Goal: Information Seeking & Learning: Learn about a topic

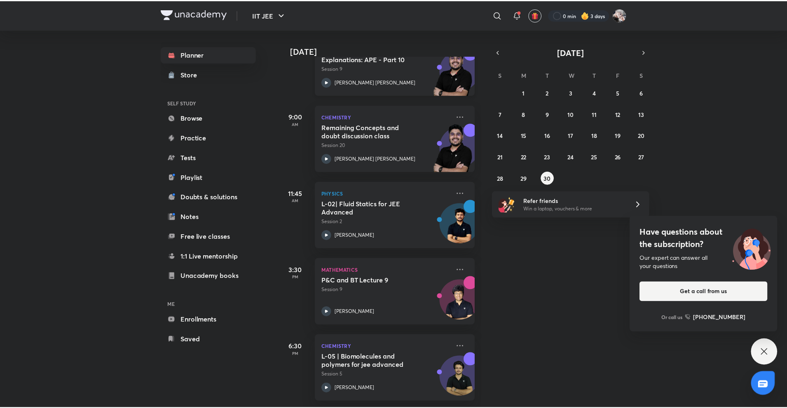
scroll to position [76, 0]
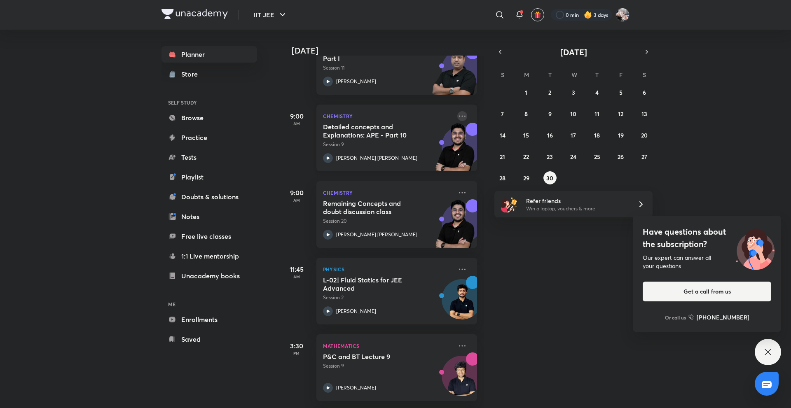
click at [457, 116] on icon at bounding box center [462, 116] width 10 height 10
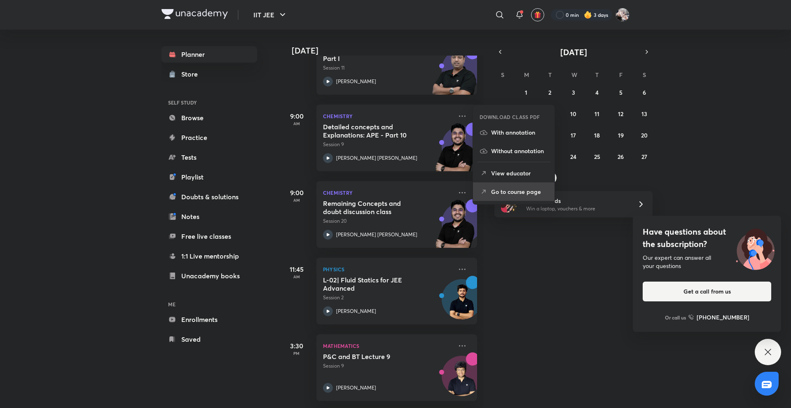
click at [493, 190] on p "Go to course page" at bounding box center [519, 191] width 57 height 9
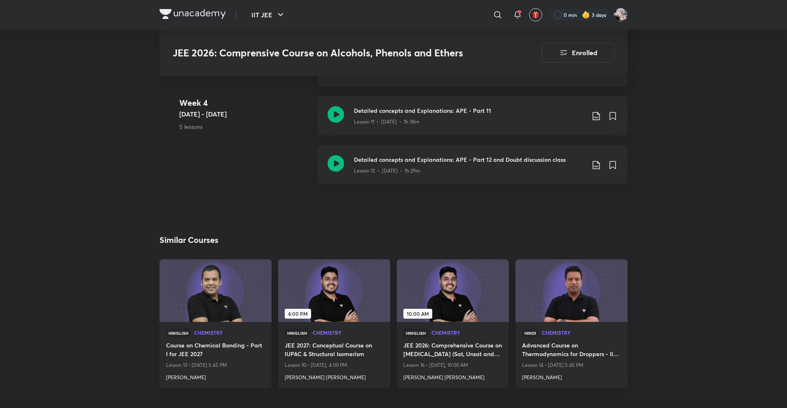
scroll to position [1078, 0]
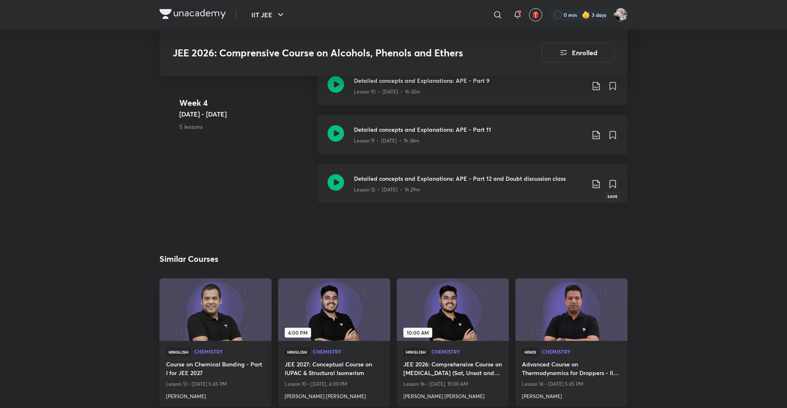
click at [613, 185] on icon at bounding box center [613, 183] width 6 height 7
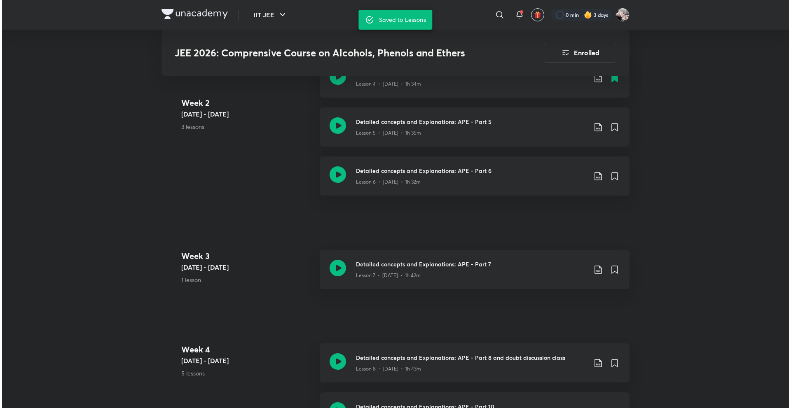
scroll to position [583, 0]
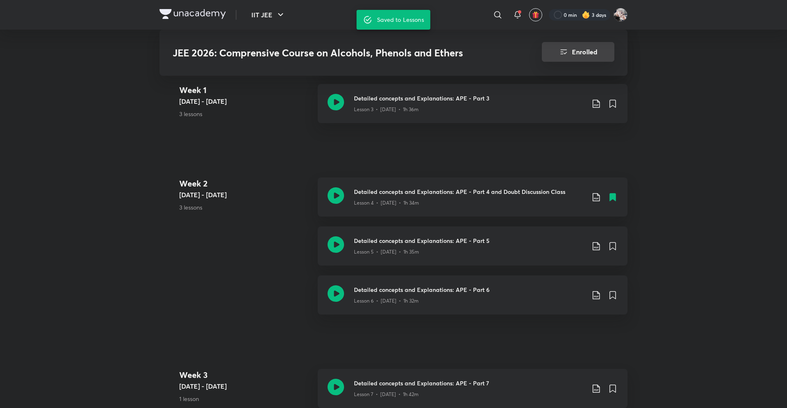
click at [585, 53] on button "Enrolled" at bounding box center [578, 52] width 73 height 20
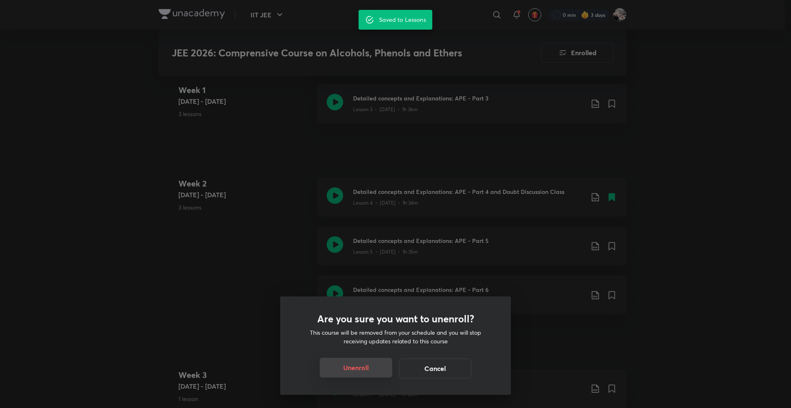
click at [359, 364] on button "Unenroll" at bounding box center [356, 368] width 73 height 20
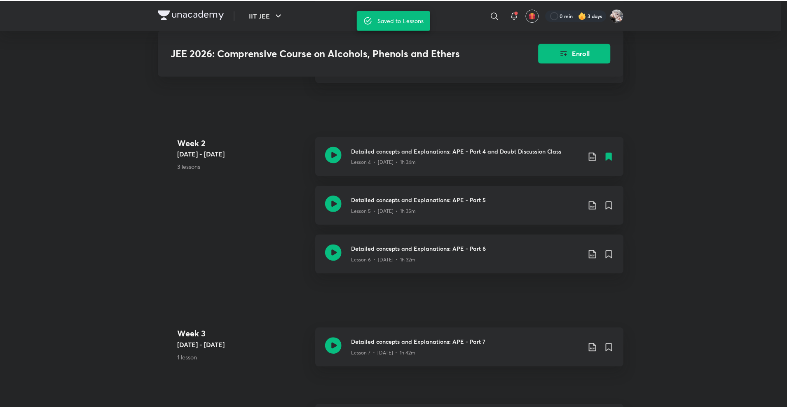
scroll to position [555, 0]
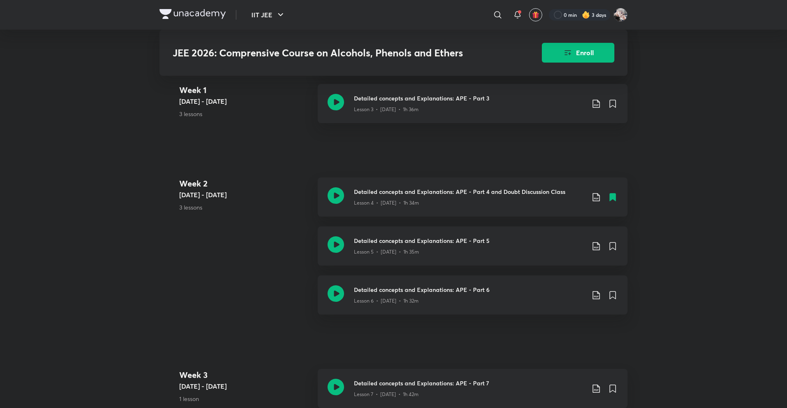
click at [24, 126] on div "IIT JEE ​ 0 min 3 days JEE 2026: Comprensive Course on Alcohols, Phenols and Et…" at bounding box center [393, 199] width 787 height 1508
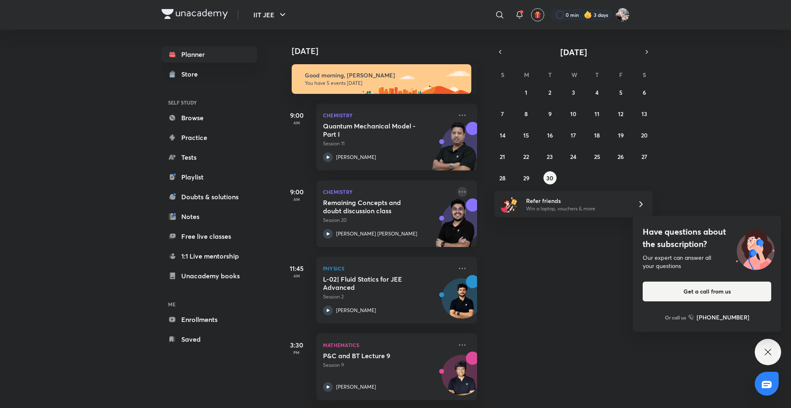
click at [457, 188] on icon at bounding box center [462, 192] width 10 height 10
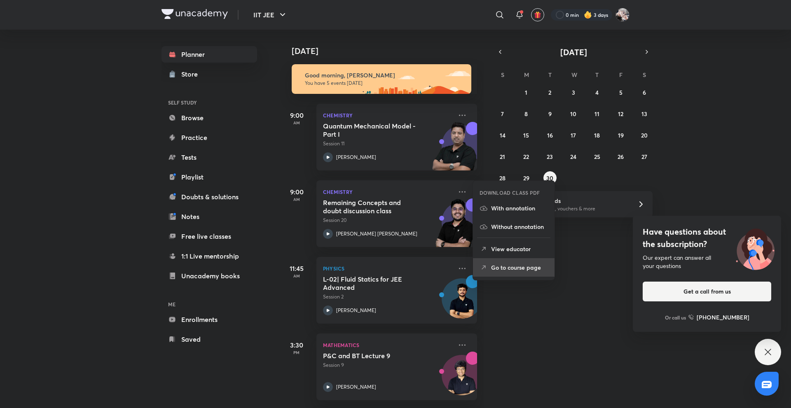
click at [509, 265] on p "Go to course page" at bounding box center [519, 267] width 57 height 9
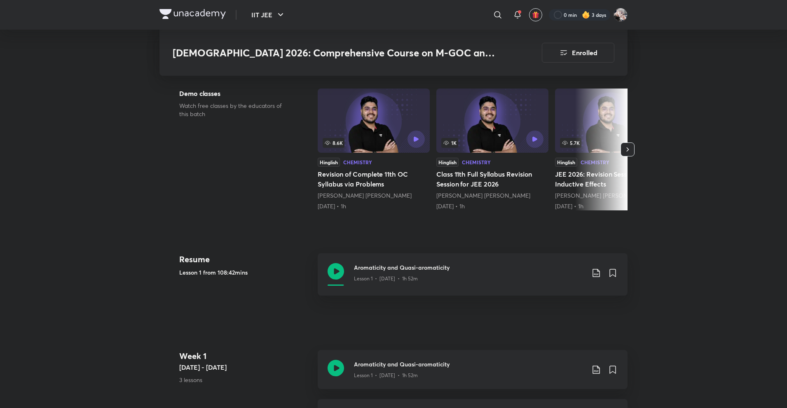
scroll to position [247, 0]
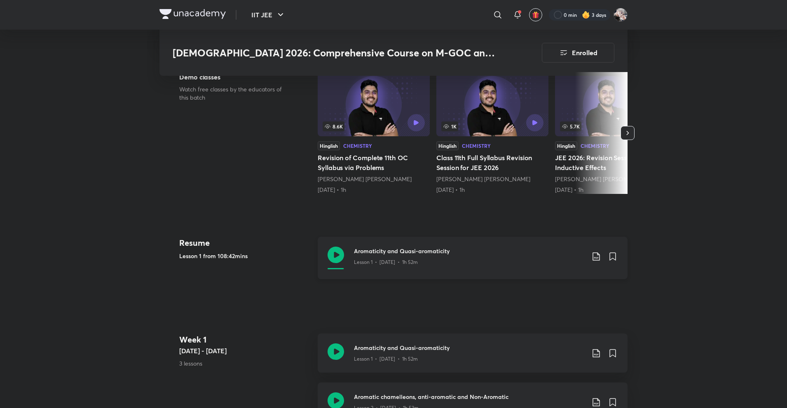
click at [428, 237] on div "Aromaticity and Quasi-aromaticity Lesson 1 • [DATE] • 1h 52m" at bounding box center [473, 258] width 310 height 42
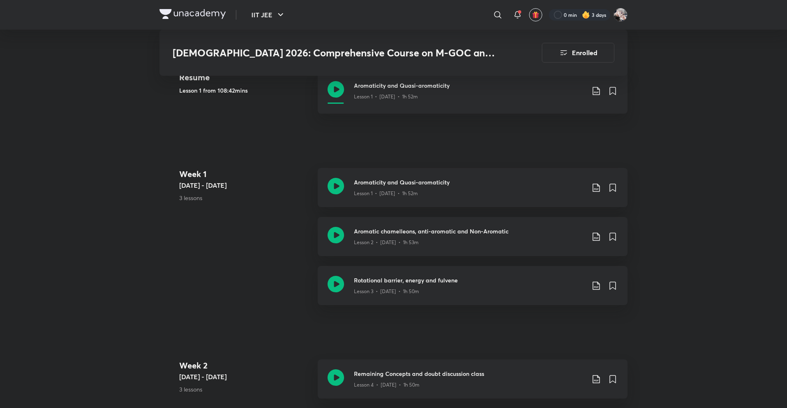
scroll to position [412, 0]
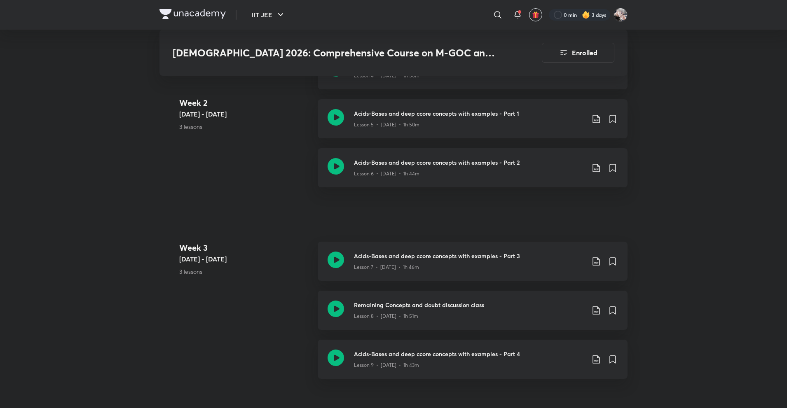
scroll to position [742, 0]
